Goal: Find specific page/section: Find specific page/section

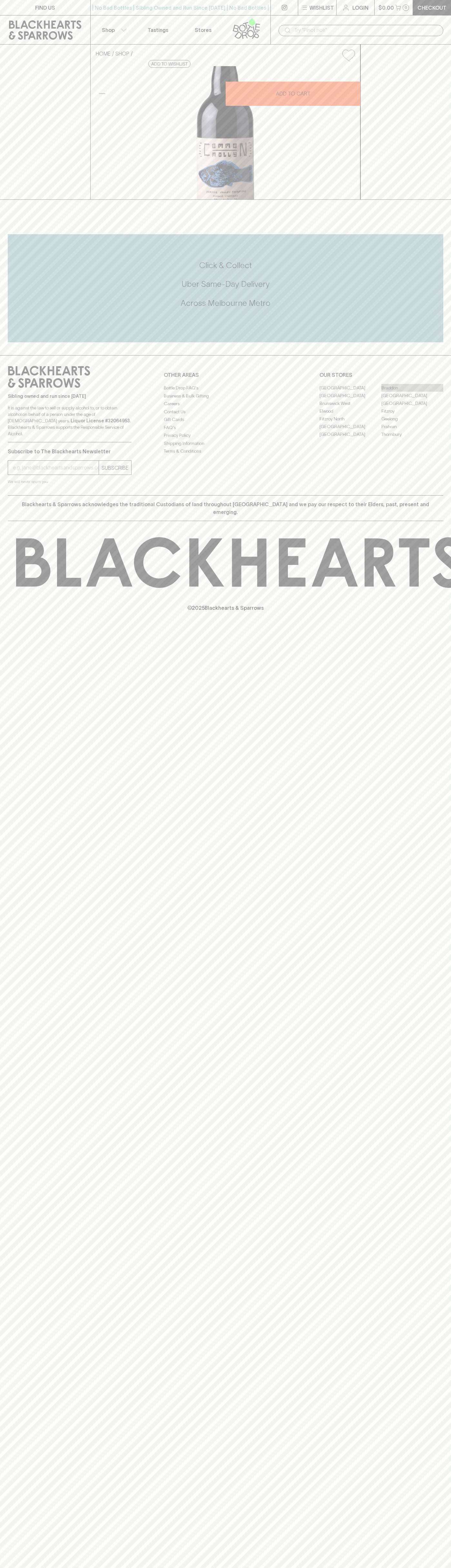
click at [412, 392] on link "Braddon" at bounding box center [412, 388] width 62 height 8
click at [190, 21] on link "Stores" at bounding box center [203, 30] width 45 height 29
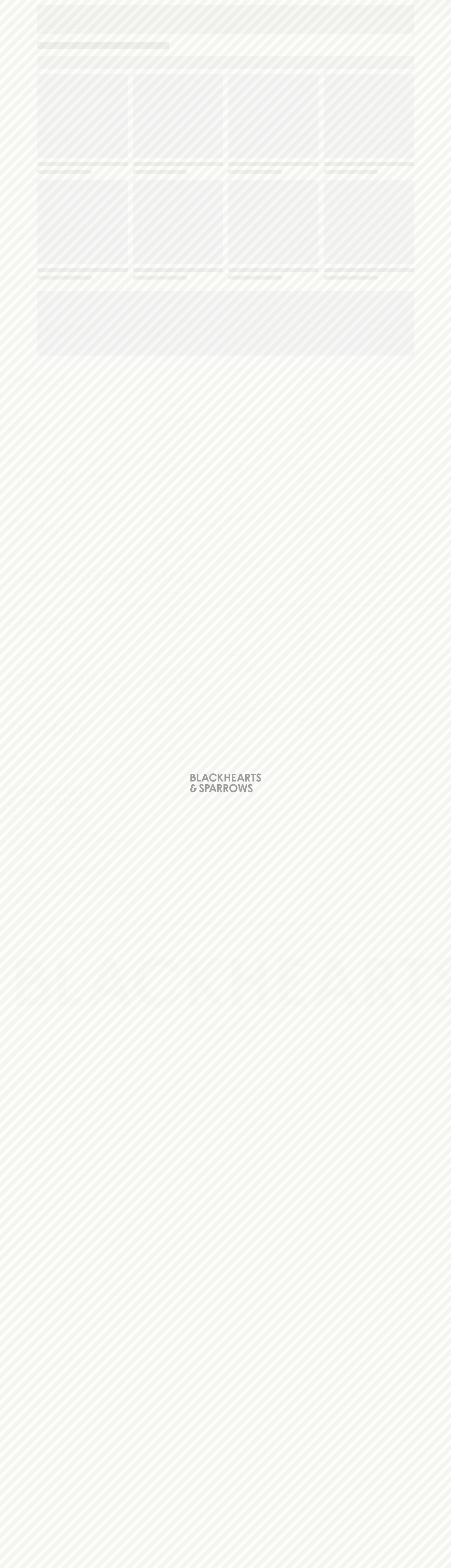
click at [443, 1298] on div "Loading" at bounding box center [226, 784] width 451 height 1568
click at [245, 1567] on html "⠀ ⠀ Wishlist Login $0.00 0 Checkout Shop ​ ​ [GEOGRAPHIC_DATA] View Store Detai…" at bounding box center [226, 784] width 451 height 1568
click at [14, 1448] on div "Loading" at bounding box center [226, 784] width 451 height 1568
